Goal: Information Seeking & Learning: Learn about a topic

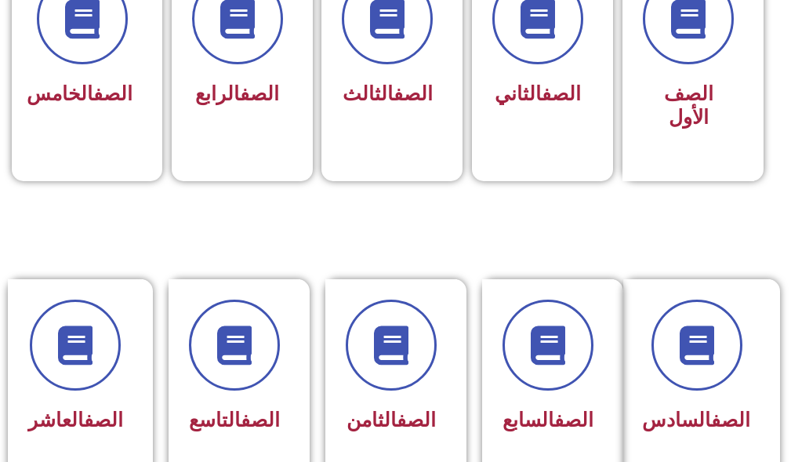
scroll to position [627, 0]
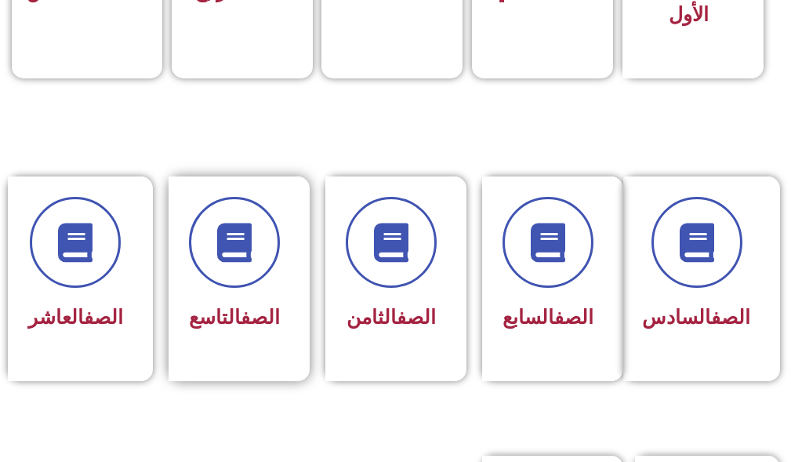
click at [306, 244] on div "الصف التاسع" at bounding box center [238, 278] width 141 height 205
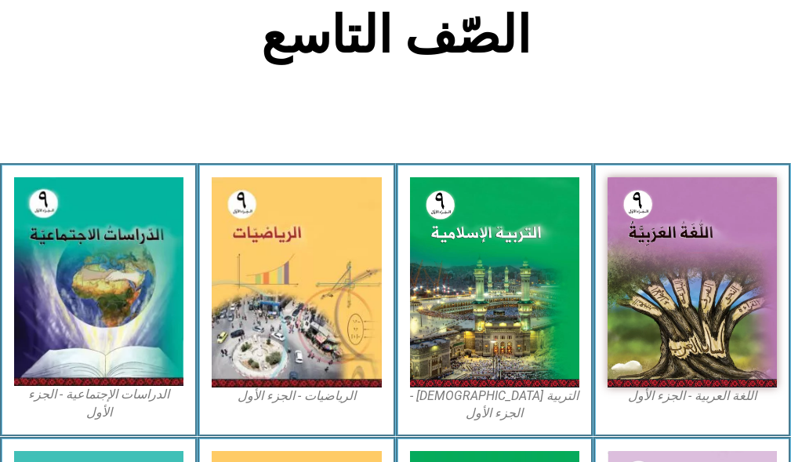
scroll to position [470, 0]
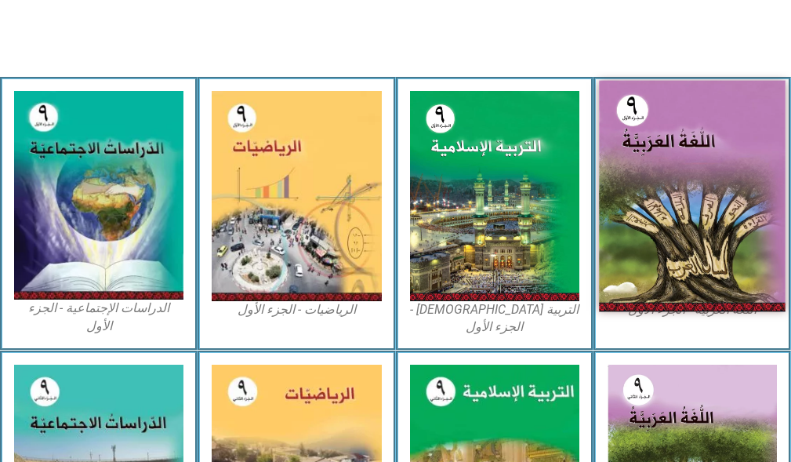
click at [709, 212] on img at bounding box center [692, 196] width 187 height 231
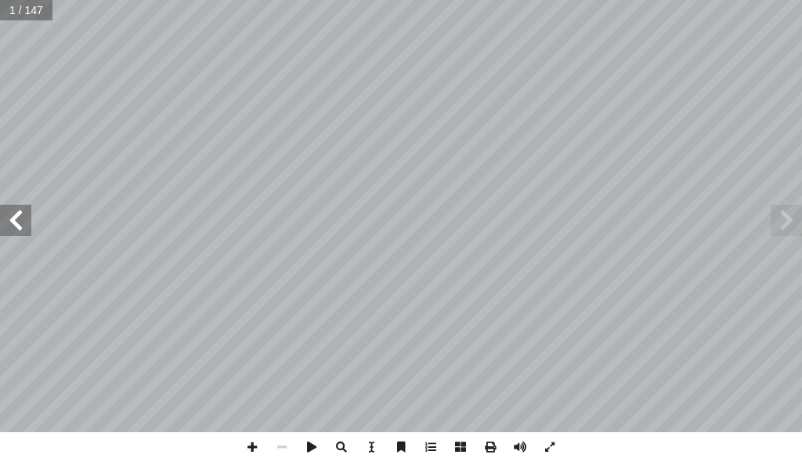
click at [8, 224] on span at bounding box center [15, 220] width 31 height 31
click at [9, 223] on span at bounding box center [15, 220] width 31 height 31
click at [15, 223] on span at bounding box center [15, 220] width 31 height 31
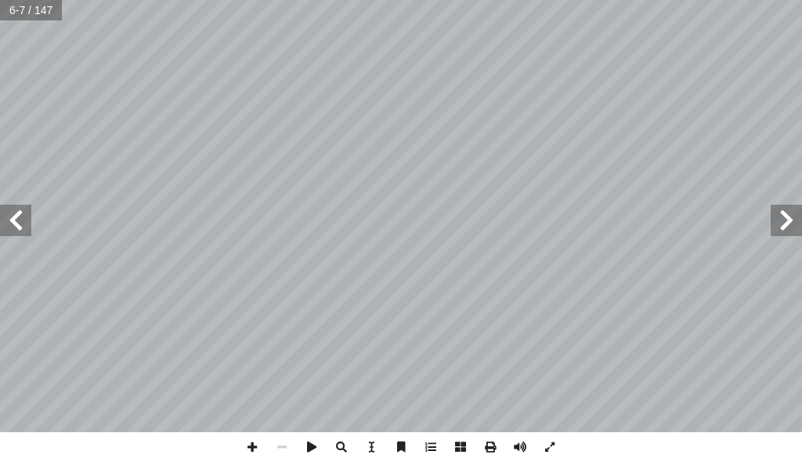
click at [25, 212] on span at bounding box center [15, 220] width 31 height 31
click at [257, 440] on span at bounding box center [252, 447] width 30 height 30
click at [451, 442] on div "6 ۉ ې ې ې ې ى ى ئا ئا ئە ئە ئو ئو ئۇ ئۈ ئې ئې ئې ئى ئى ئى ئۈ ئۇ ئۆ ئۆ ی ی ی ی ئ…" at bounding box center [401, 231] width 802 height 462
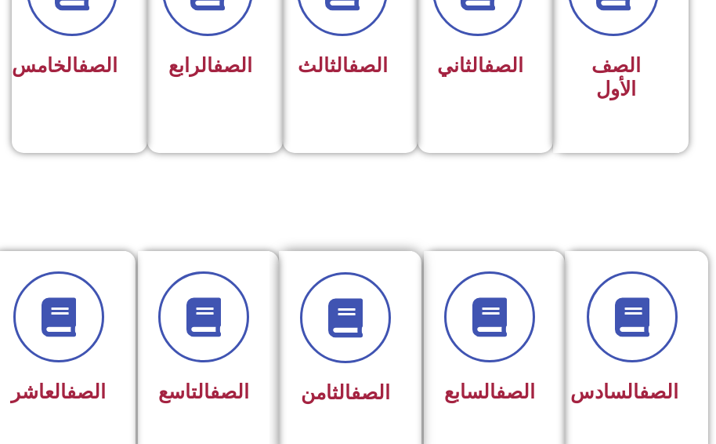
scroll to position [627, 0]
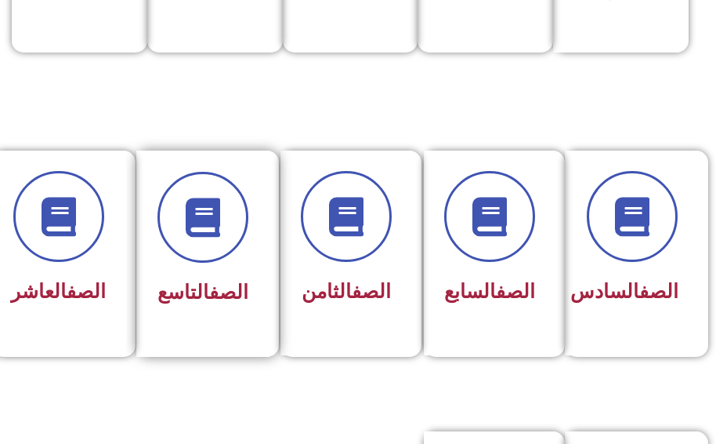
click at [214, 301] on link "الصف" at bounding box center [228, 292] width 39 height 23
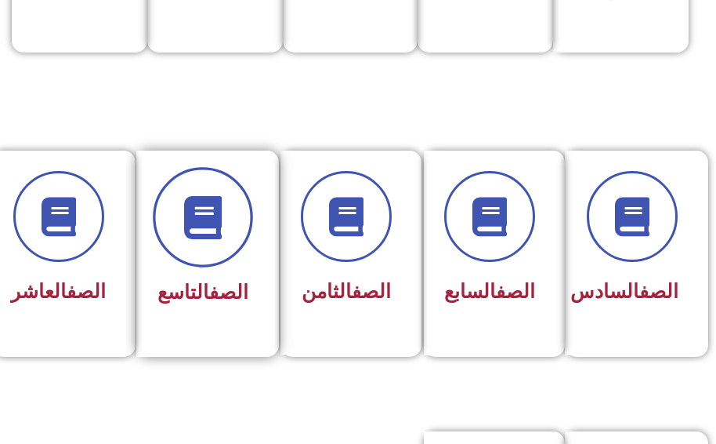
click at [217, 244] on span at bounding box center [203, 217] width 100 height 100
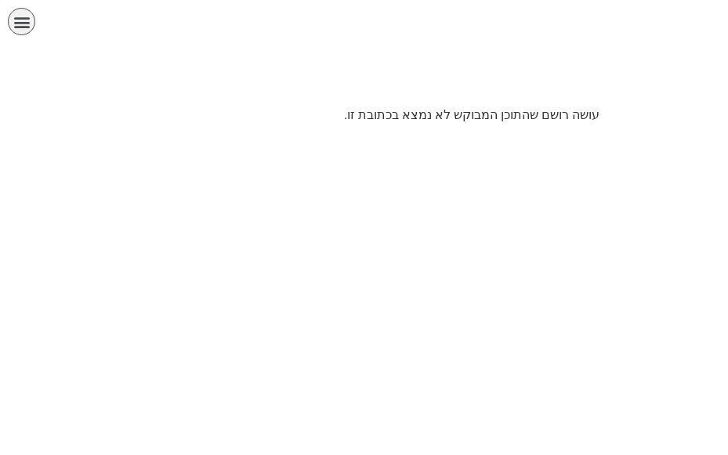
click at [250, 136] on html "الصفحة الرئيسية الصف الأول الصف الثاني الصف الثالث الصف الرابع الصف الخامس الصف…" at bounding box center [364, 68] width 728 height 136
drag, startPoint x: 638, startPoint y: 217, endPoint x: 436, endPoint y: 171, distance: 206.6
click at [439, 136] on html "الصفحة الرئيسية الصف الأول الصف الثاني الصف الثالث الصف الرابع الصف الخامس الصف…" at bounding box center [364, 68] width 728 height 136
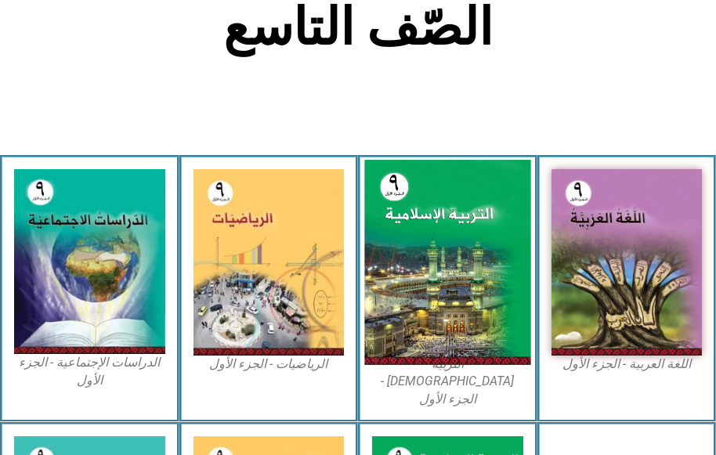
scroll to position [392, 0]
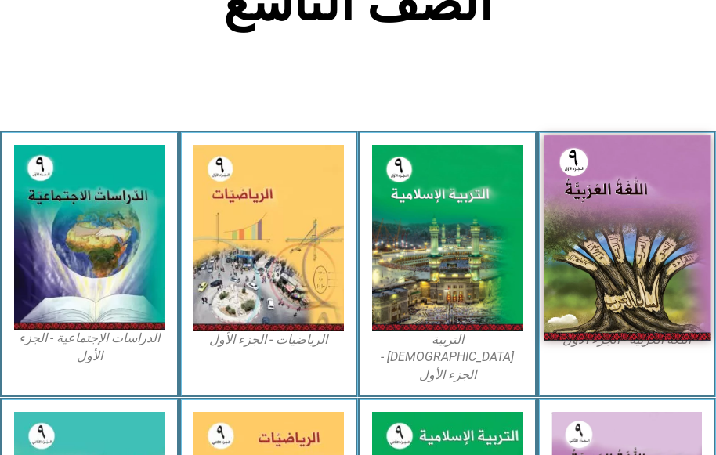
click at [624, 218] on img at bounding box center [627, 238] width 166 height 205
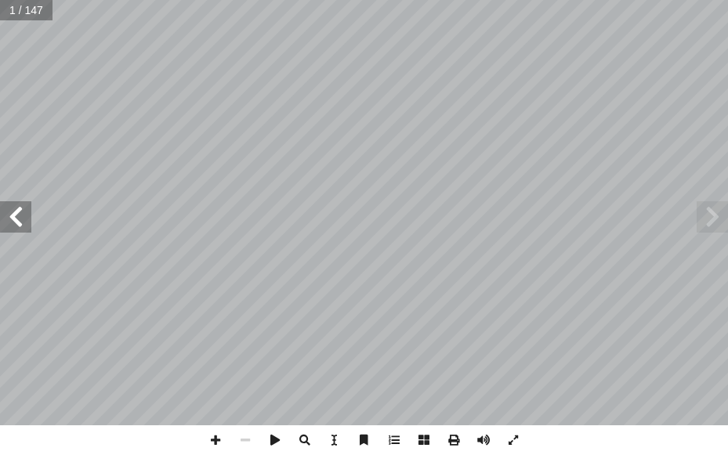
click at [26, 207] on span at bounding box center [15, 216] width 31 height 31
click at [23, 207] on span at bounding box center [15, 216] width 31 height 31
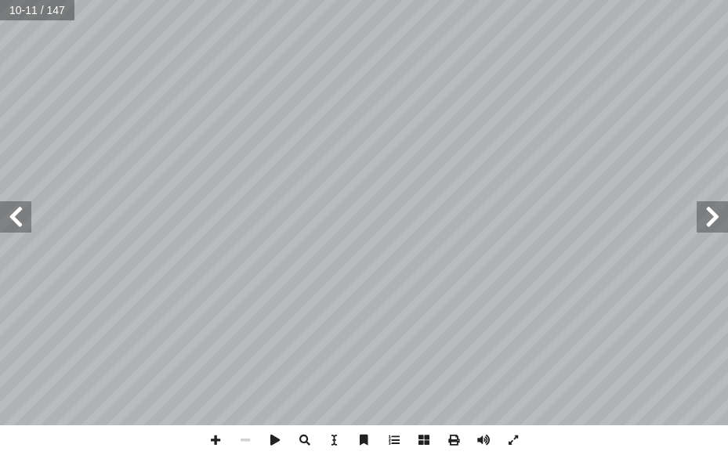
click at [23, 207] on span at bounding box center [15, 216] width 31 height 31
click at [7, 210] on span at bounding box center [15, 216] width 31 height 31
click at [720, 210] on span at bounding box center [712, 216] width 31 height 31
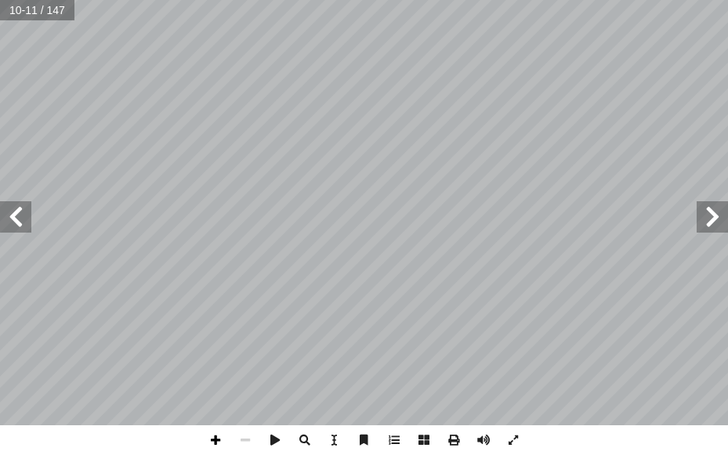
click at [216, 443] on span at bounding box center [216, 441] width 30 height 30
click at [715, 210] on span at bounding box center [712, 216] width 31 height 31
click at [715, 212] on span at bounding box center [712, 216] width 31 height 31
click at [17, 220] on span at bounding box center [15, 216] width 31 height 31
click at [5, 215] on span at bounding box center [15, 216] width 31 height 31
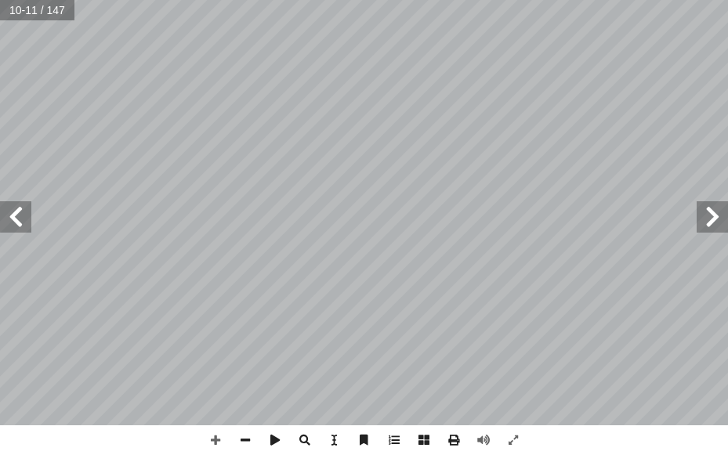
click at [712, 217] on span at bounding box center [712, 216] width 31 height 31
click at [30, 223] on div "4 ِ ة َ م ْ ح َّ الر ُ ة َ فين َ س ِ ة َ م ْ ح َّ الر ُ ة َ فين َ س ؛ ِ ة َ م ْ…" at bounding box center [364, 213] width 728 height 426
click at [20, 218] on span at bounding box center [15, 216] width 31 height 31
click at [713, 216] on span at bounding box center [712, 216] width 31 height 31
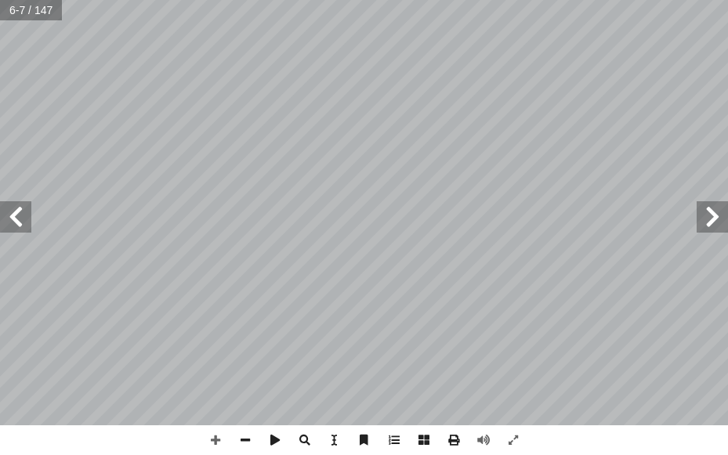
click at [25, 214] on div ": ُ ت � ج � ت ّ الن ن يكونوا أ ا ، ِ نشطة أ ال� َ ع َ م ِ ل ُ ع � ف ّ الت ، و ِ…" at bounding box center [364, 213] width 728 height 426
click at [24, 215] on span at bounding box center [15, 216] width 31 height 31
click at [219, 437] on span at bounding box center [216, 441] width 30 height 30
click at [246, 435] on span at bounding box center [245, 441] width 30 height 30
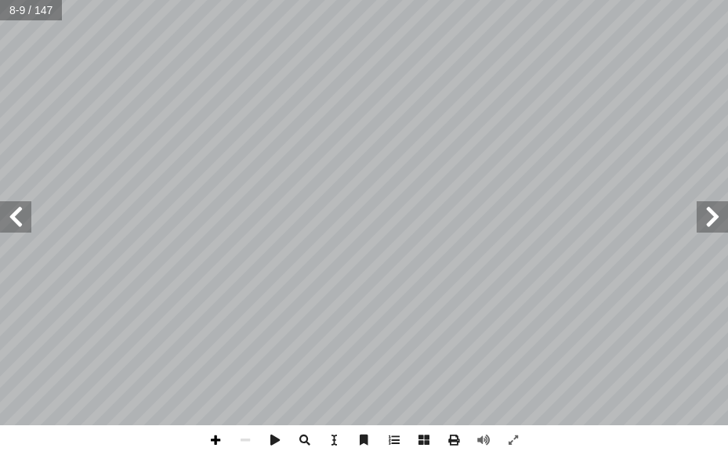
click at [217, 440] on span at bounding box center [216, 441] width 30 height 30
click at [220, 438] on span at bounding box center [216, 441] width 30 height 30
click at [249, 443] on span at bounding box center [245, 441] width 30 height 30
click at [248, 443] on span at bounding box center [245, 441] width 30 height 30
click at [223, 444] on span at bounding box center [216, 441] width 30 height 30
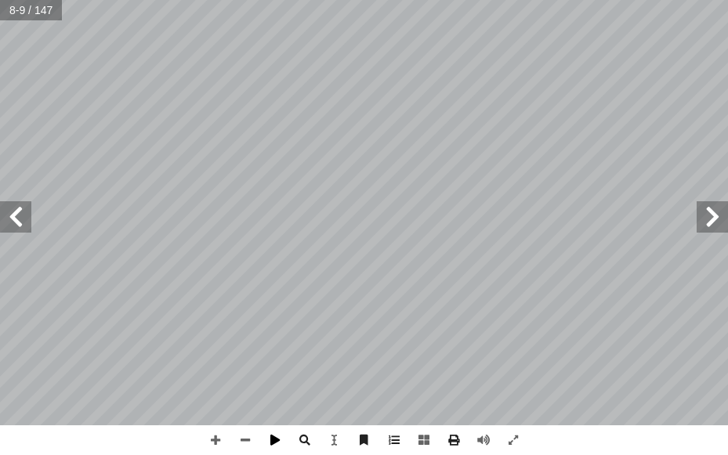
click at [131, 106] on html "الصفحة الرئيسية الصف الأول الصف الثاني الصف الثالث الصف الرابع الصف الخامس الصف…" at bounding box center [364, 53] width 728 height 106
